Goal: Information Seeking & Learning: Learn about a topic

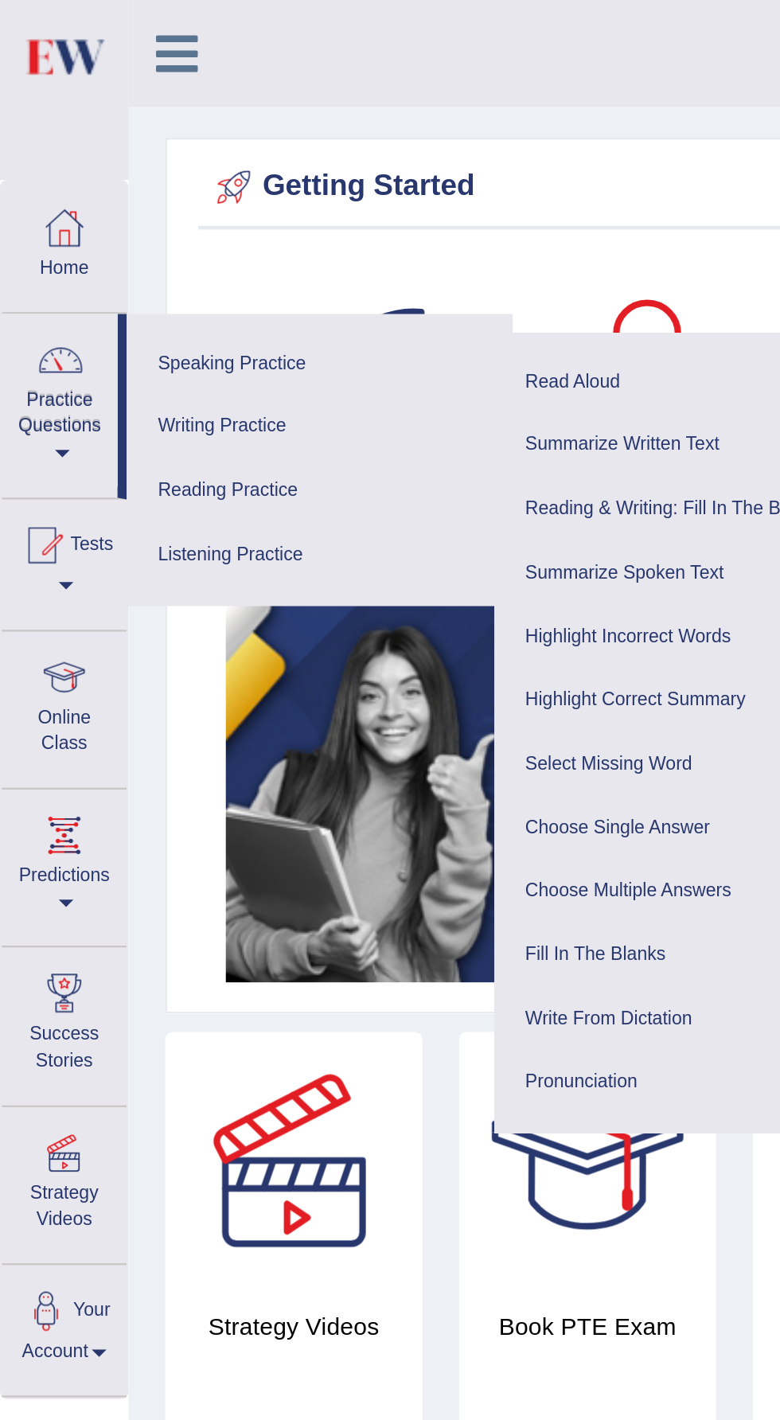
click at [24, 323] on div at bounding box center [390, 710] width 780 height 1420
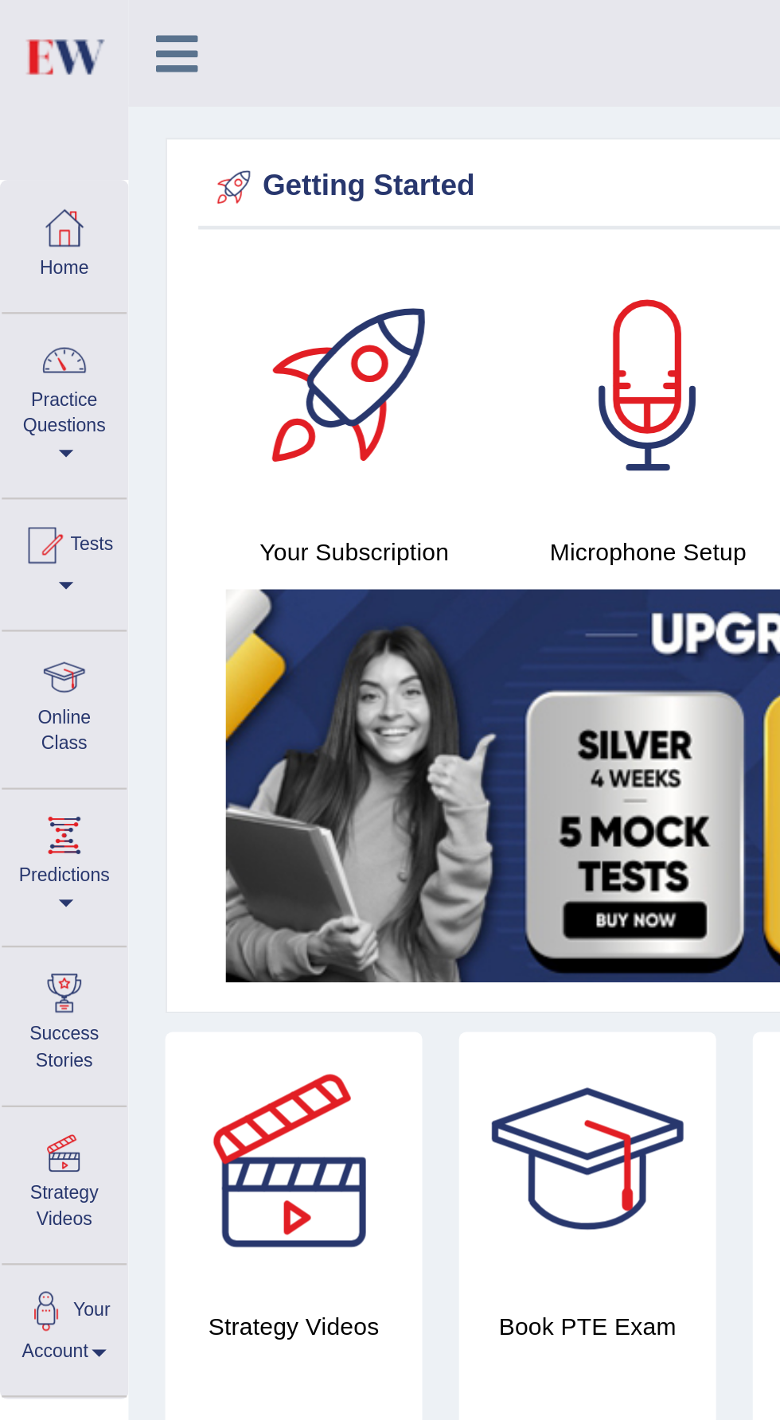
click at [24, 302] on div at bounding box center [28, 294] width 24 height 24
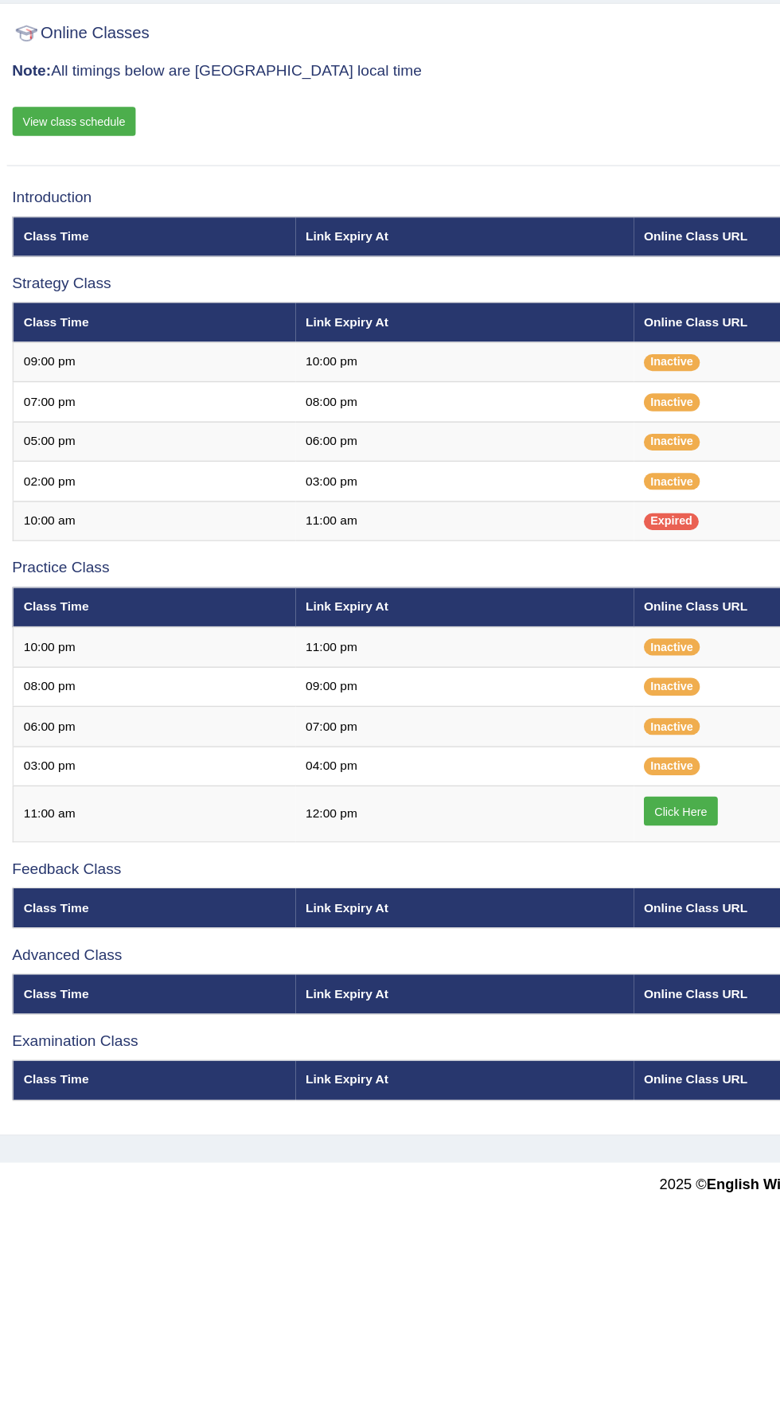
click at [58, 189] on link "View class schedule" at bounding box center [68, 187] width 88 height 21
